Goal: Information Seeking & Learning: Learn about a topic

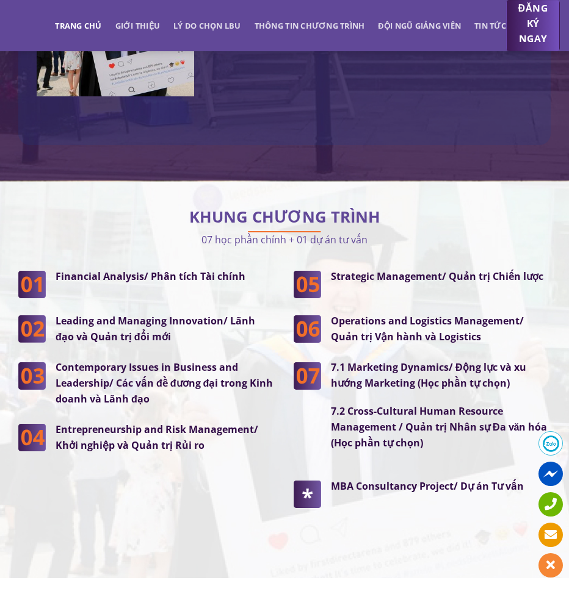
scroll to position [3355, 0]
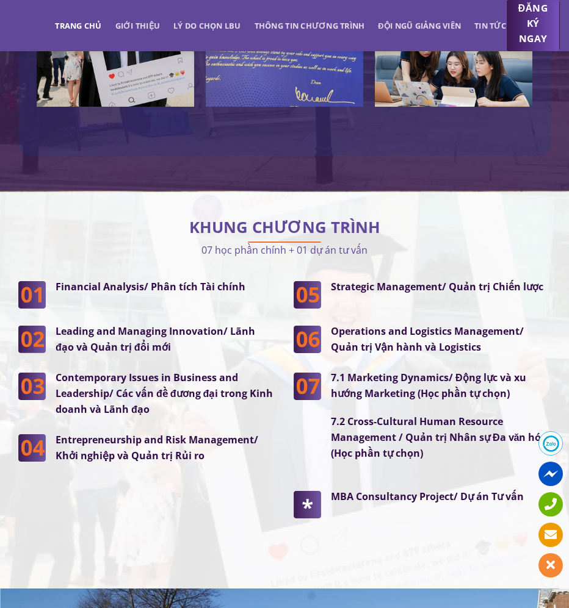
drag, startPoint x: 196, startPoint y: 186, endPoint x: 400, endPoint y: 185, distance: 203.2
click at [400, 242] on p "07 học phần chính + 01 dự án tư vấn" at bounding box center [284, 250] width 532 height 16
drag, startPoint x: 400, startPoint y: 185, endPoint x: 318, endPoint y: 190, distance: 81.9
click at [318, 242] on p "07 học phần chính + 01 dự án tư vấn" at bounding box center [284, 250] width 532 height 16
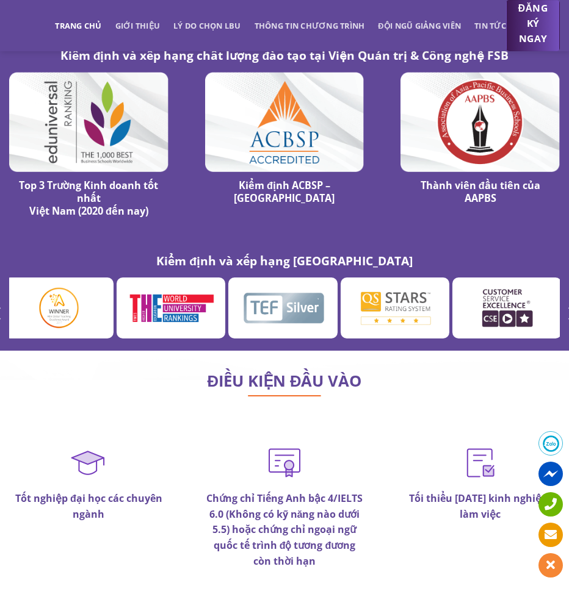
scroll to position [6937, 0]
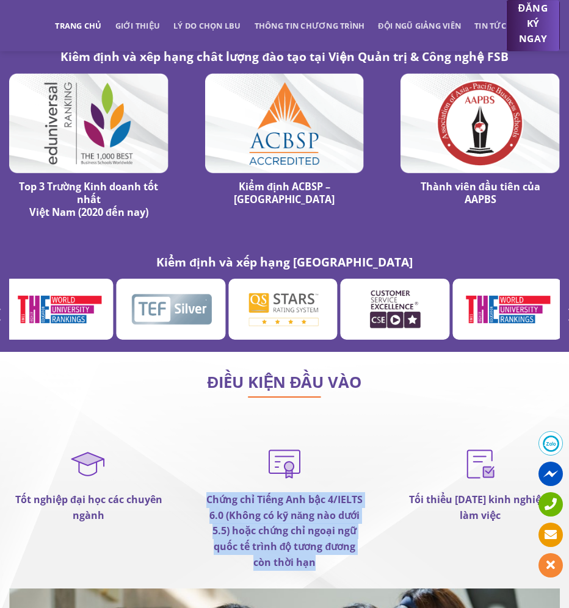
drag, startPoint x: 194, startPoint y: 437, endPoint x: 360, endPoint y: 509, distance: 180.9
click at [360, 509] on div "Chứng chỉ Tiếng Anh bậc 4/IELTS 6.0 (Không có kỹ năng nào dưới 5.5) hoặc chứng …" at bounding box center [285, 516] width 196 height 145
drag, startPoint x: 360, startPoint y: 509, endPoint x: 319, endPoint y: 509, distance: 40.9
click at [319, 509] on p "Chứng chỉ Tiếng Anh bậc 4/IELTS 6.0 (Không có kỹ năng nào dưới 5.5) hoặc chứng …" at bounding box center [284, 531] width 159 height 78
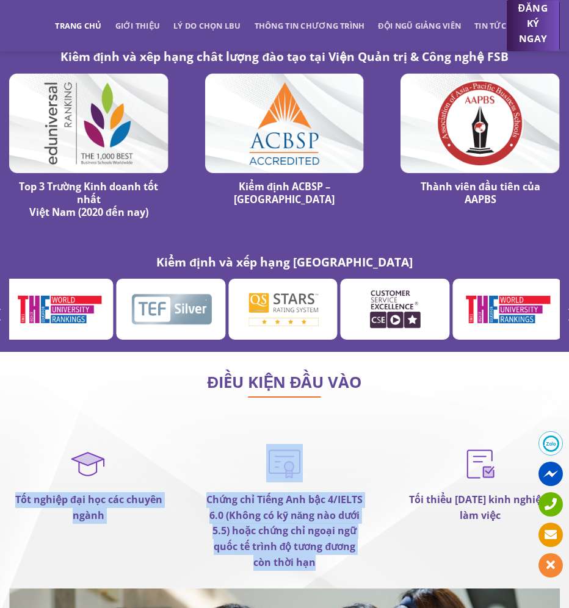
drag, startPoint x: 318, startPoint y: 509, endPoint x: 183, endPoint y: 462, distance: 142.8
click at [183, 462] on div "Tốt nghiệp đại học các chuyên ngành Chứng chỉ Tiếng Anh bậc 4/IELTS 6.0 (Không …" at bounding box center [284, 516] width 587 height 145
drag, startPoint x: 183, startPoint y: 462, endPoint x: 282, endPoint y: 490, distance: 102.7
click at [282, 493] on strong "Chứng chỉ Tiếng Anh bậc 4/IELTS 6.0 (Không có kỹ năng nào dưới 5.5) hoặc chứng …" at bounding box center [284, 531] width 156 height 76
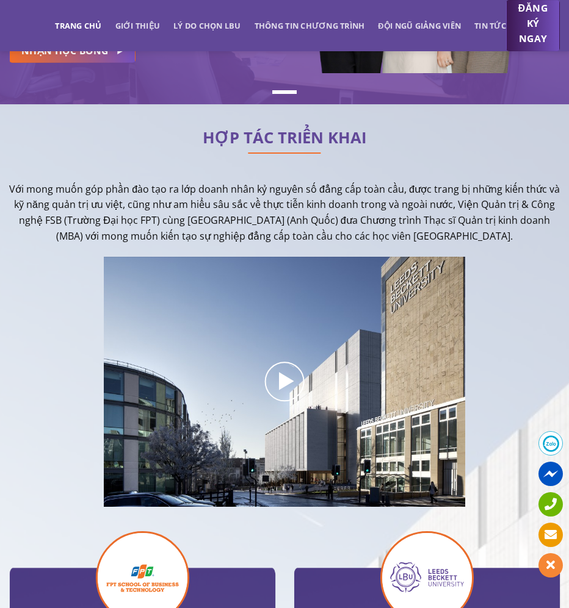
scroll to position [0, 0]
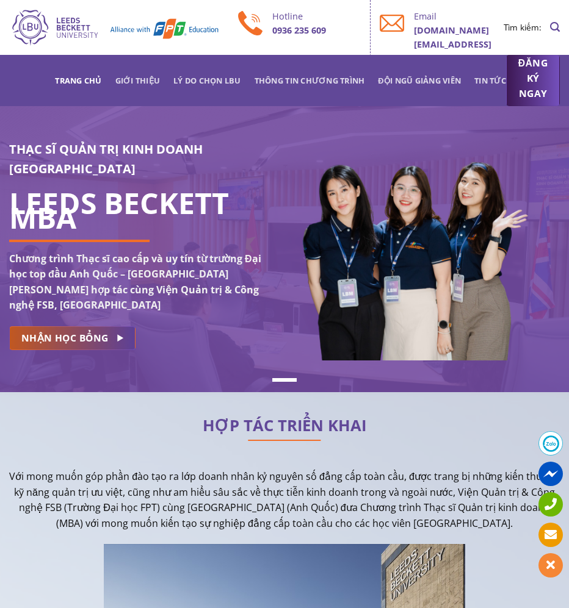
click at [111, 326] on link "NHẬN HỌC BỔNG" at bounding box center [72, 338] width 126 height 24
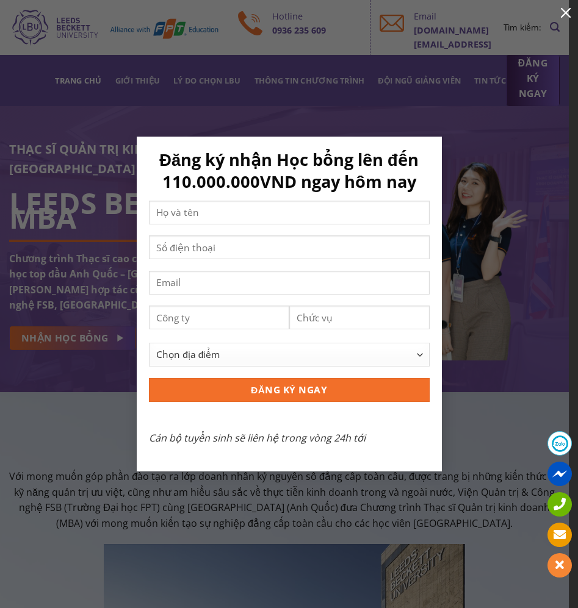
click at [562, 15] on button "button" at bounding box center [565, 12] width 24 height 24
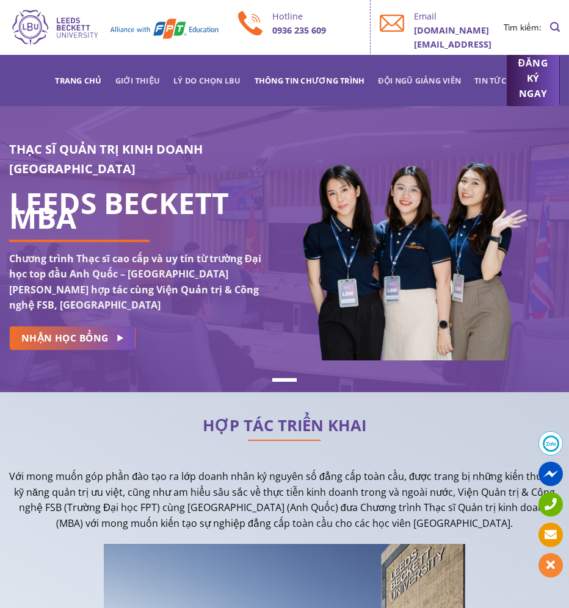
click at [292, 82] on link "Thông tin chương trình" at bounding box center [309, 81] width 110 height 22
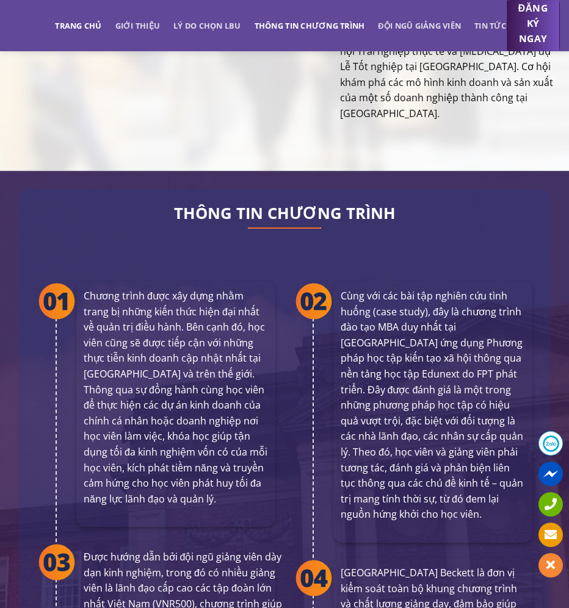
scroll to position [2484, 0]
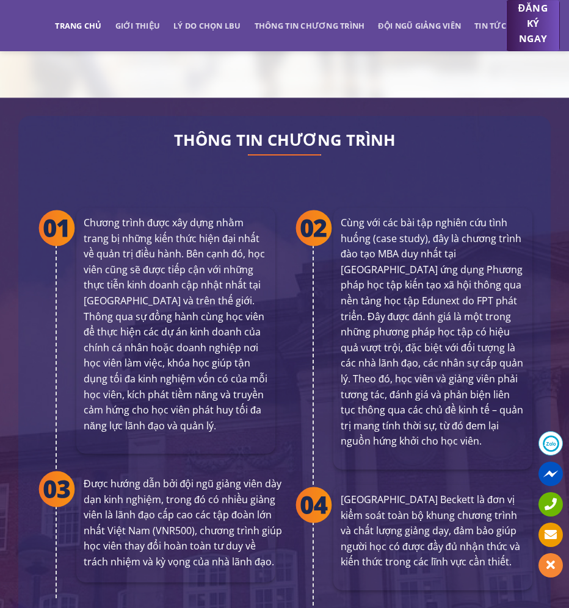
click at [75, 34] on link "Trang chủ" at bounding box center [78, 26] width 46 height 22
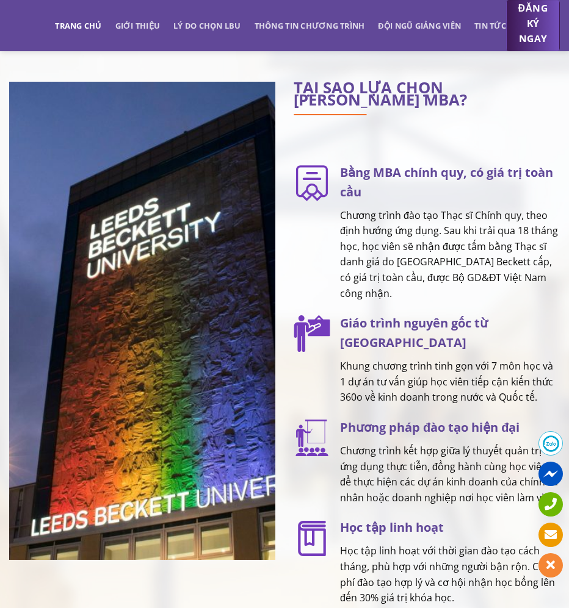
scroll to position [1647, 0]
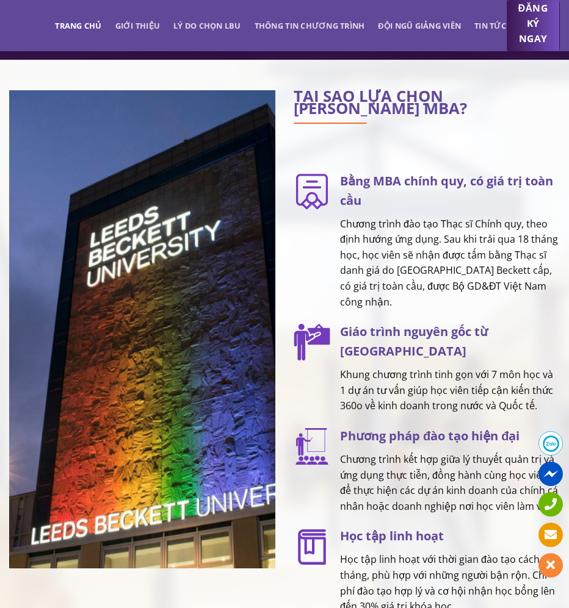
click at [357, 186] on h3 "Bằng MBA chính quy, có giá trị toàn cầu" at bounding box center [450, 190] width 220 height 39
drag, startPoint x: 353, startPoint y: 339, endPoint x: 440, endPoint y: 329, distance: 87.2
click at [440, 329] on h3 "Giáo trình nguyên gốc từ [GEOGRAPHIC_DATA]" at bounding box center [450, 341] width 220 height 39
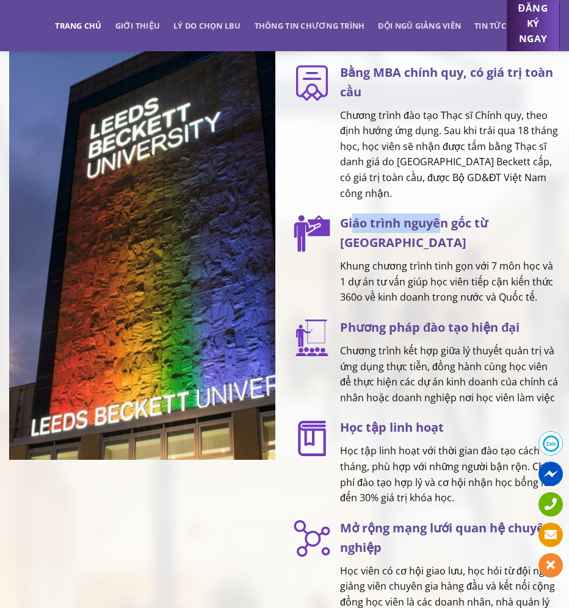
scroll to position [1891, 0]
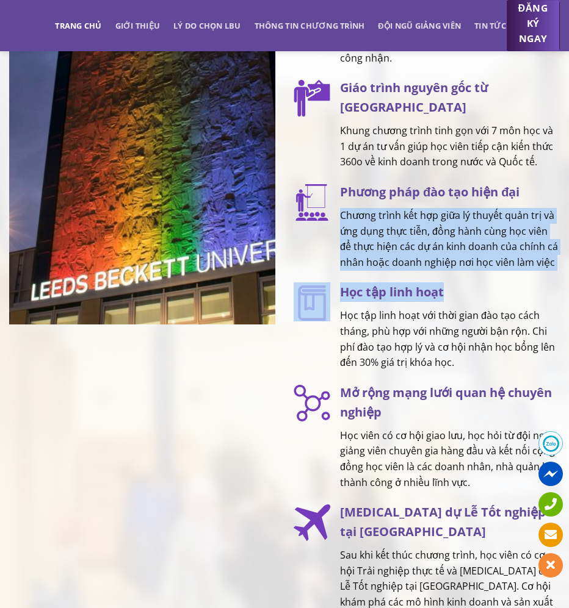
drag, startPoint x: 342, startPoint y: 193, endPoint x: 536, endPoint y: 267, distance: 207.6
click at [536, 267] on div "TẠI SAO LỰA CHỌN LEEDS BECKETT MBA? Bằng MBA chính quy, có giá trị toàn cầu Chư…" at bounding box center [426, 244] width 266 height 796
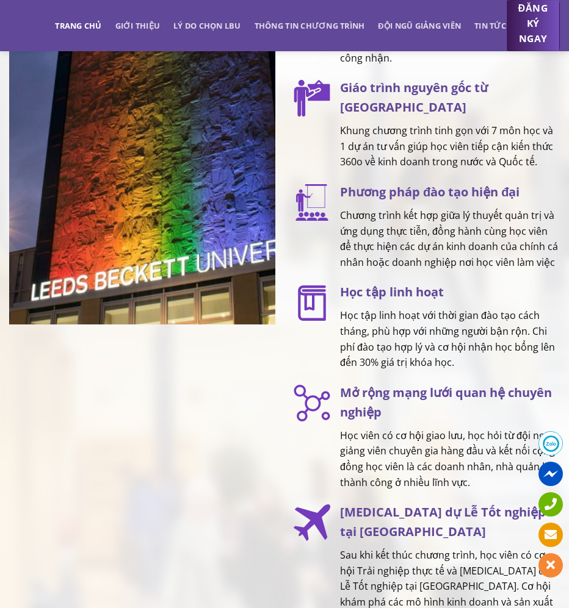
drag, startPoint x: 536, startPoint y: 267, endPoint x: 430, endPoint y: 287, distance: 107.6
click at [430, 287] on div "Học tập linh hoạt Học tập linh hoạt với thời gian đào tạo cách tháng, phù hợp v…" at bounding box center [444, 326] width 229 height 88
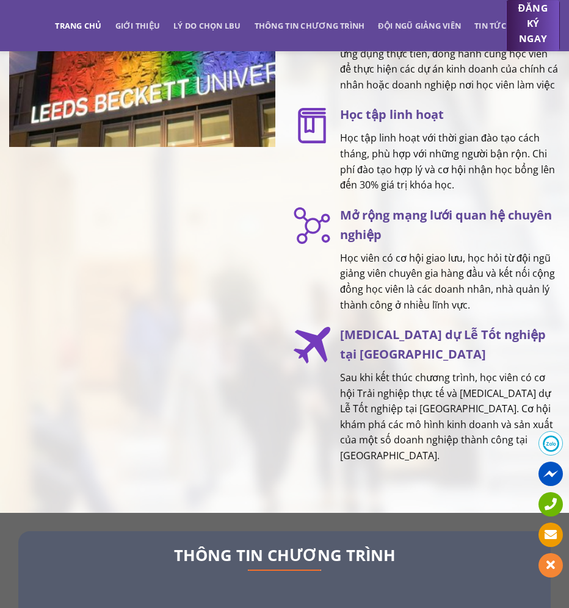
scroll to position [2074, 0]
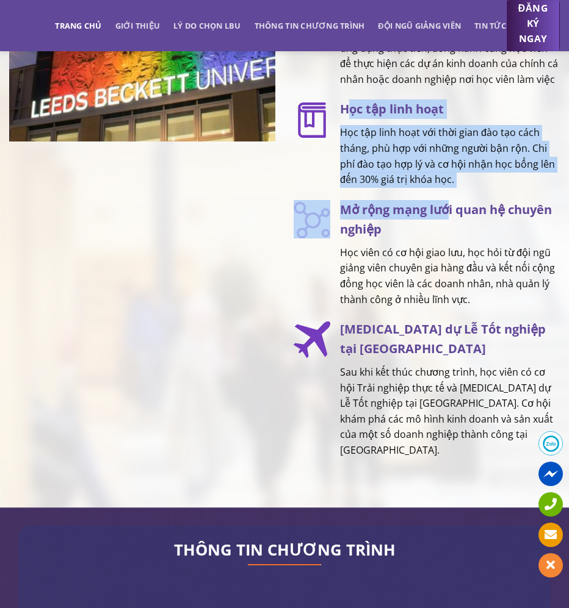
drag, startPoint x: 347, startPoint y: 81, endPoint x: 452, endPoint y: 168, distance: 136.9
click at [452, 168] on div "TẠI SAO LỰA CHỌN LEEDS BECKETT MBA? Bằng MBA chính quy, có giá trị toàn cầu Chư…" at bounding box center [426, 61] width 266 height 796
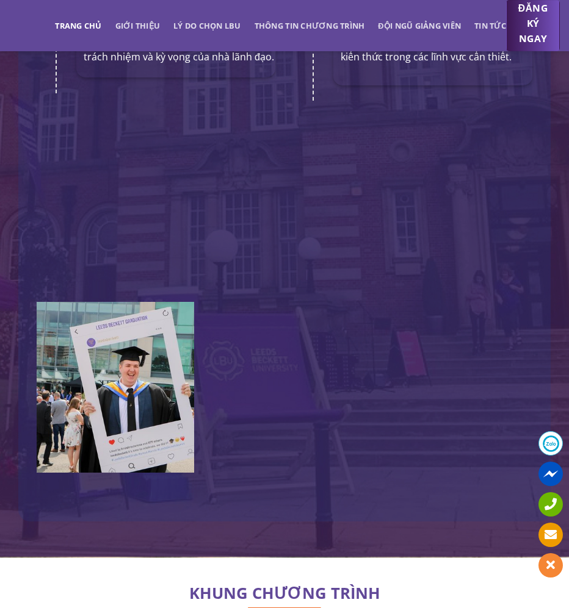
scroll to position [3233, 0]
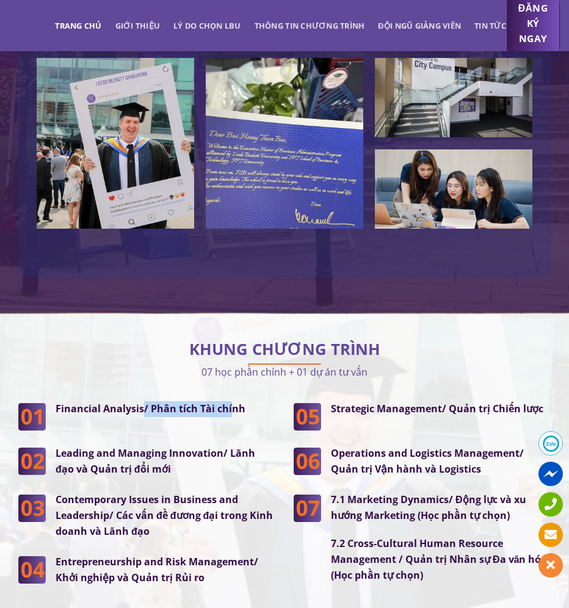
drag, startPoint x: 142, startPoint y: 345, endPoint x: 232, endPoint y: 364, distance: 92.8
click at [232, 401] on div "Financial Analysis/ Phân tích Tài chính" at bounding box center [160, 415] width 229 height 29
drag, startPoint x: 232, startPoint y: 364, endPoint x: 234, endPoint y: 412, distance: 47.6
click at [234, 446] on p "Leading and Managing Innovation/ Lãnh đạo và Quản trị đổi mới" at bounding box center [166, 461] width 220 height 31
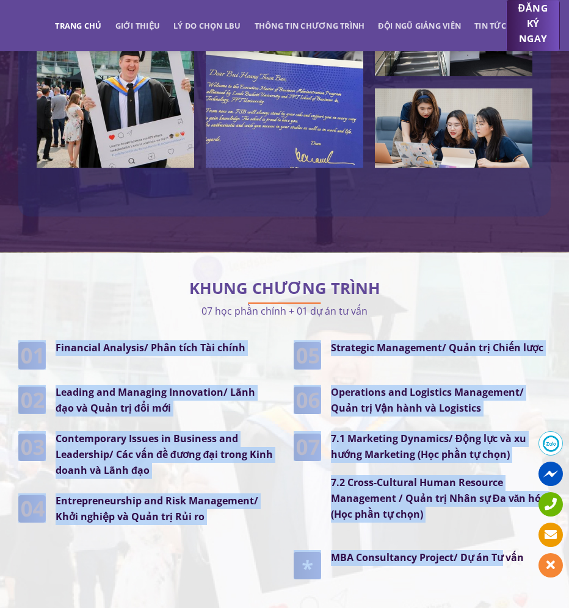
drag, startPoint x: 290, startPoint y: 278, endPoint x: 484, endPoint y: 496, distance: 292.1
click at [484, 496] on div "KHUNG CHƯƠNG TRÌNH 07 học phần chính + 01 dự án tư vấn Financial Analysis/ Phân…" at bounding box center [284, 442] width 532 height 342
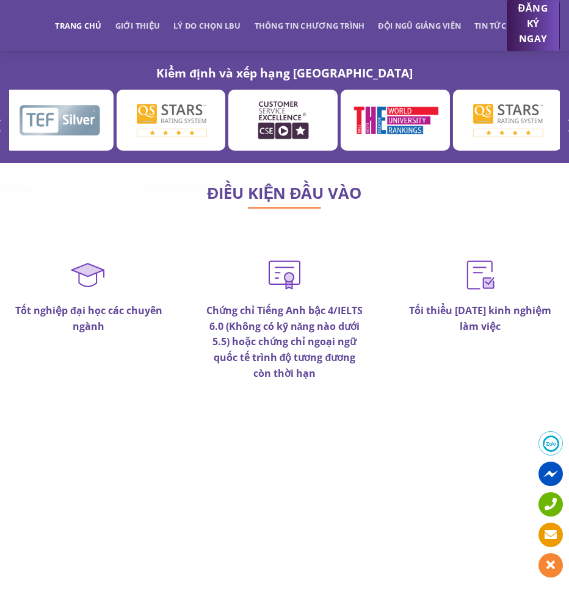
scroll to position [7077, 0]
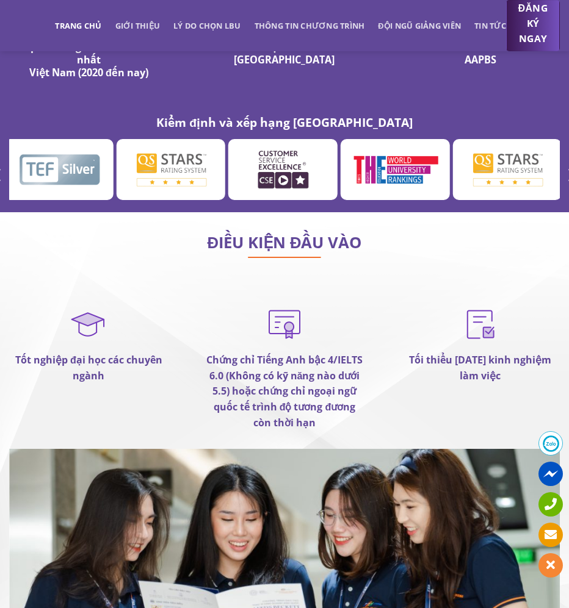
click at [261, 237] on h2 "ĐIỀU KIỆN ĐẦU VÀO" at bounding box center [284, 243] width 550 height 12
click at [291, 212] on div at bounding box center [284, 472] width 569 height 521
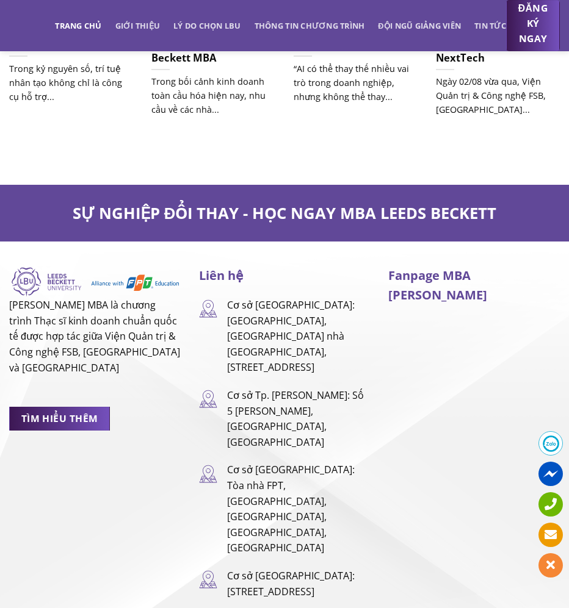
scroll to position [7791, 0]
